Goal: Transaction & Acquisition: Download file/media

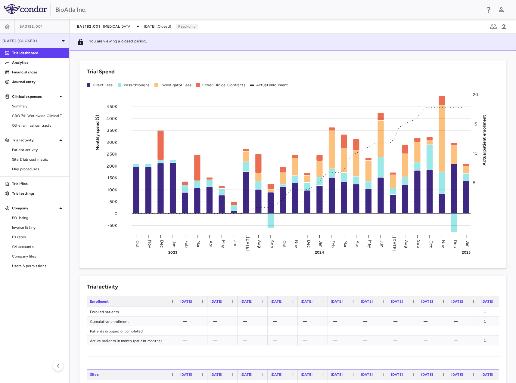
click at [62, 39] on icon at bounding box center [63, 40] width 7 height 7
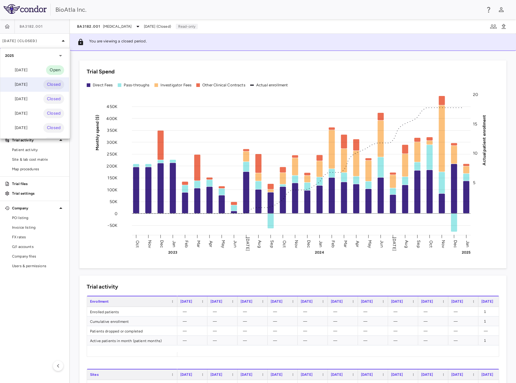
click at [22, 82] on div "[DATE]" at bounding box center [16, 84] width 22 height 7
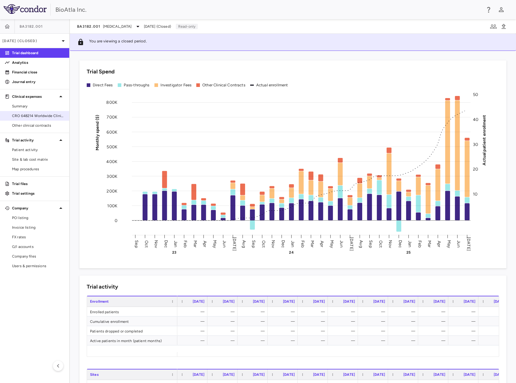
click at [41, 116] on span "CRO 648214 Worldwide Clinical Trials Holdings, Inc." at bounding box center [38, 115] width 52 height 5
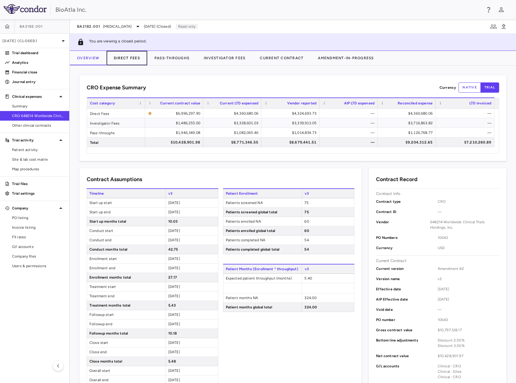
click at [122, 58] on button "Direct Fees" at bounding box center [127, 58] width 41 height 14
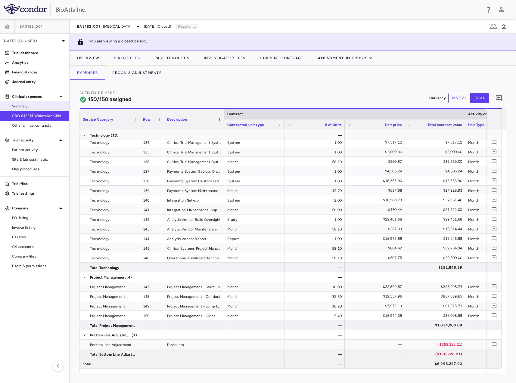
click at [28, 107] on span "Summary" at bounding box center [38, 106] width 52 height 5
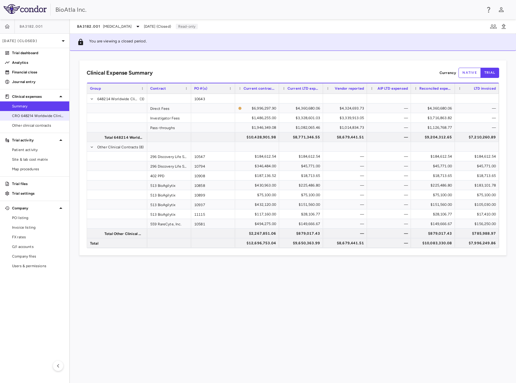
click at [35, 116] on span "CRO 648214 Worldwide Clinical Trials Holdings, Inc." at bounding box center [38, 115] width 52 height 5
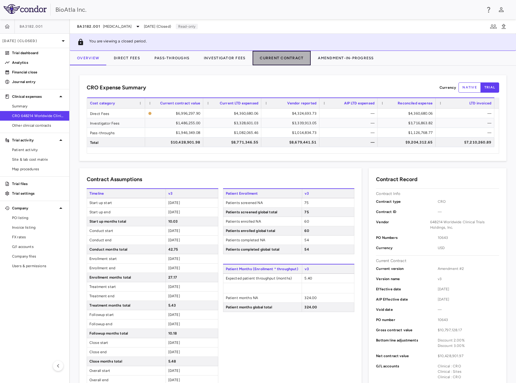
click at [288, 57] on button "Current Contract" at bounding box center [281, 58] width 58 height 14
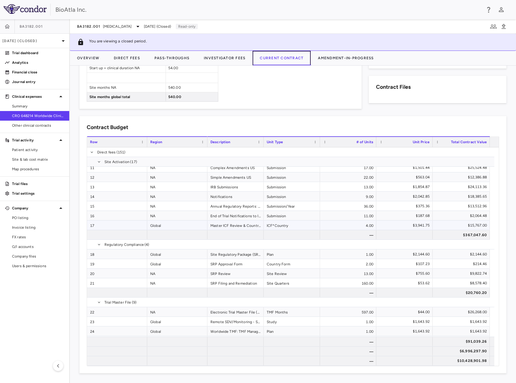
scroll to position [100, 0]
click at [346, 231] on span "Context Menu" at bounding box center [349, 230] width 13 height 8
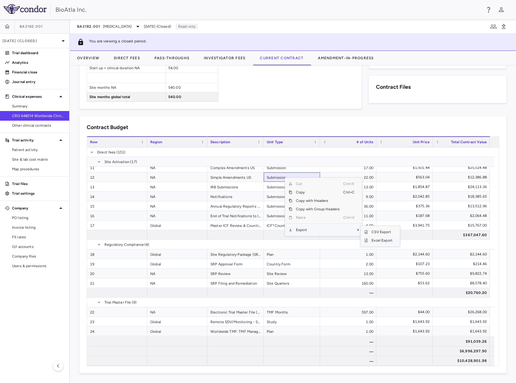
click at [373, 240] on span "Excel Export" at bounding box center [382, 240] width 28 height 8
